Goal: Task Accomplishment & Management: Manage account settings

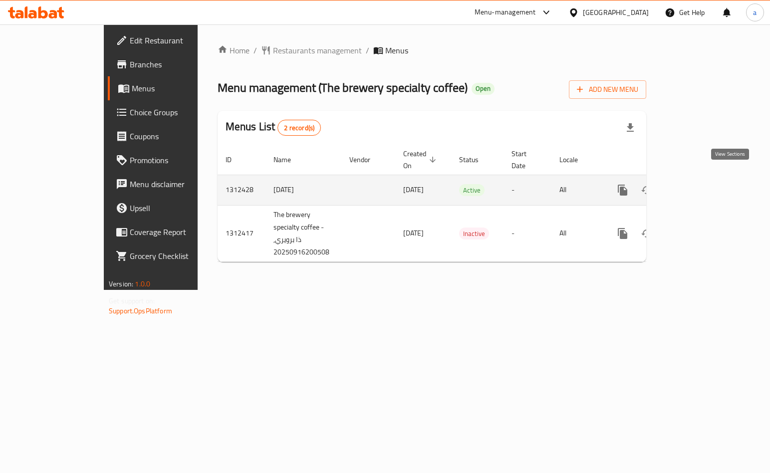
click at [701, 184] on icon "enhanced table" at bounding box center [695, 190] width 12 height 12
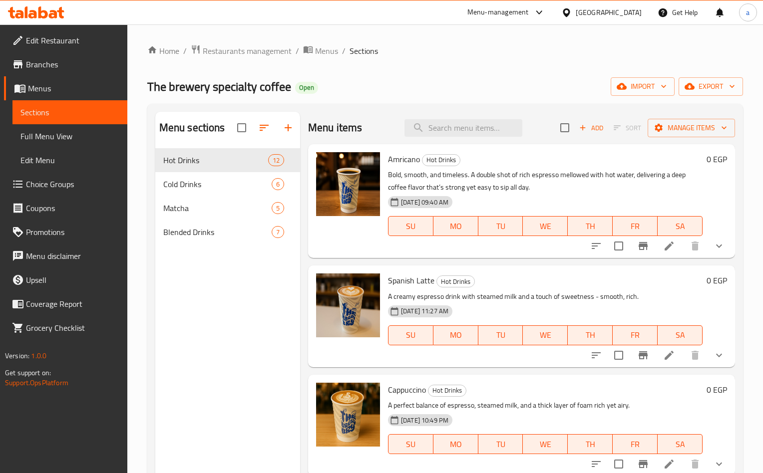
click at [53, 189] on span "Choice Groups" at bounding box center [72, 184] width 93 height 12
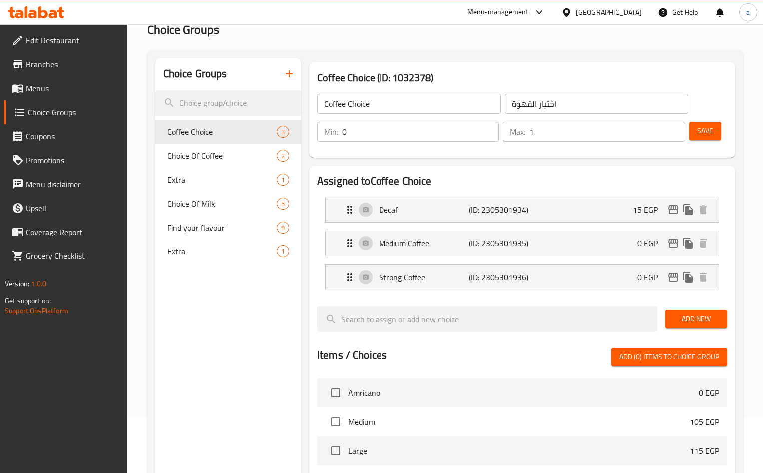
scroll to position [51, 0]
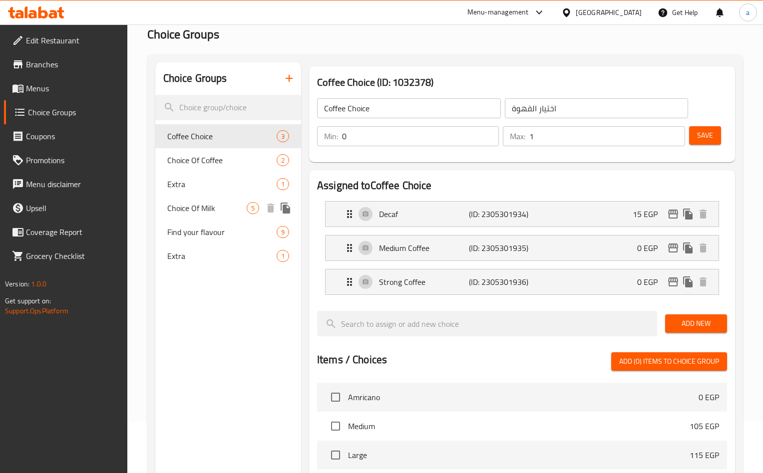
click at [212, 206] on span "Choice Of Milk" at bounding box center [206, 208] width 79 height 12
type input "Choice Of Milk"
type input "اختار الحليب"
type input "1"
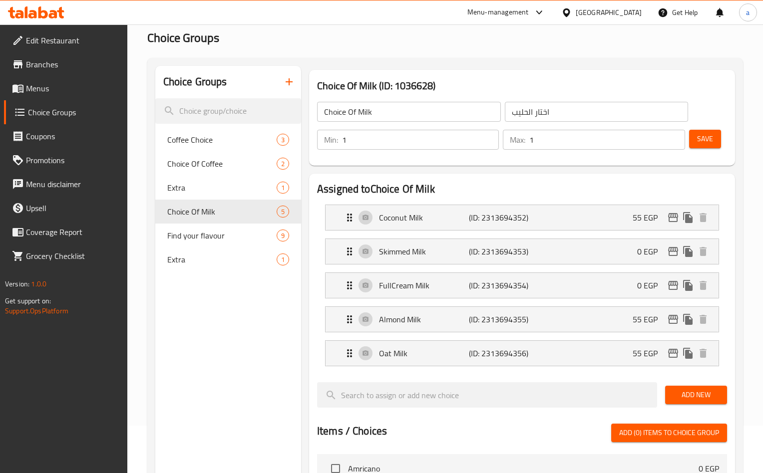
scroll to position [19, 0]
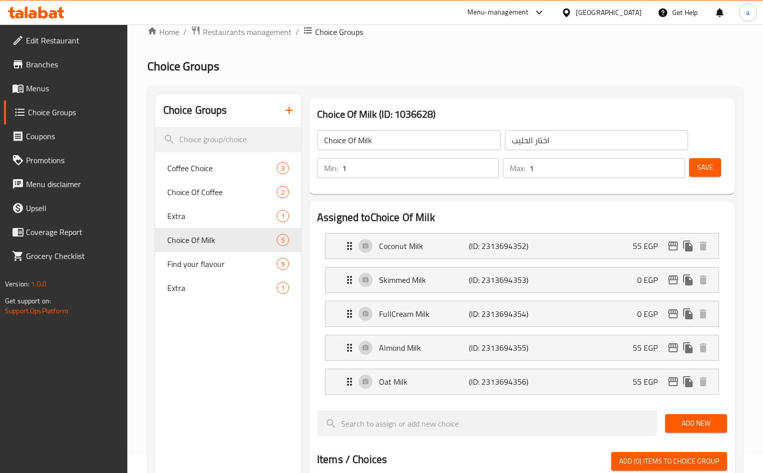
click at [629, 20] on div "[GEOGRAPHIC_DATA]" at bounding box center [601, 12] width 96 height 24
click at [625, 15] on div "[GEOGRAPHIC_DATA]" at bounding box center [609, 12] width 66 height 11
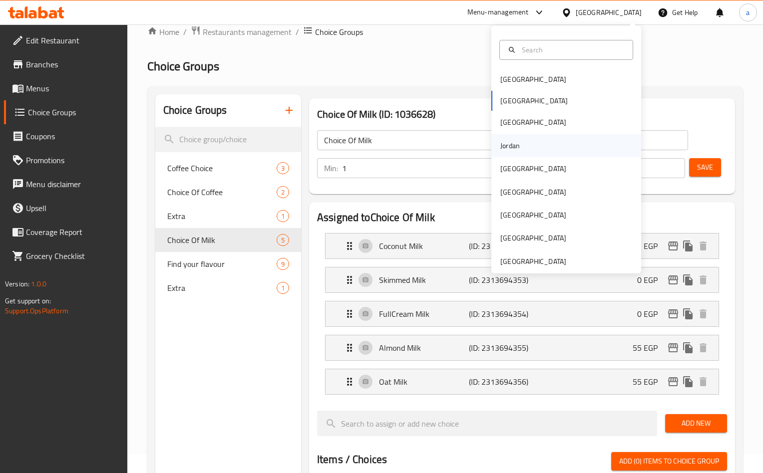
click at [517, 150] on div "Jordan" at bounding box center [509, 145] width 35 height 23
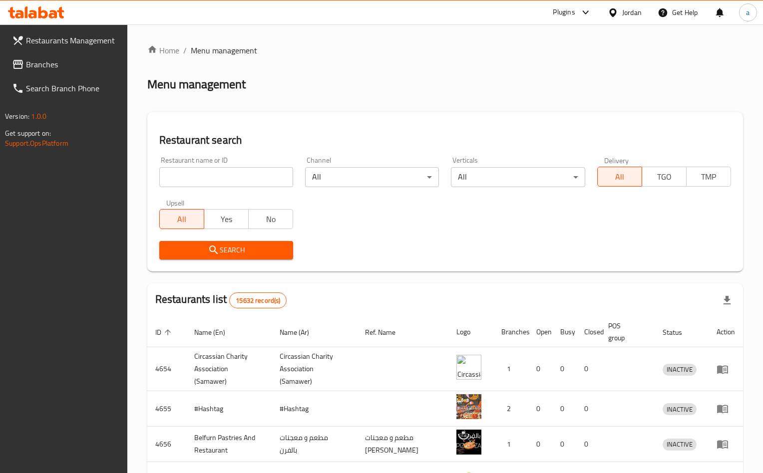
click at [24, 63] on span at bounding box center [19, 64] width 14 height 12
